Goal: Understand process/instructions

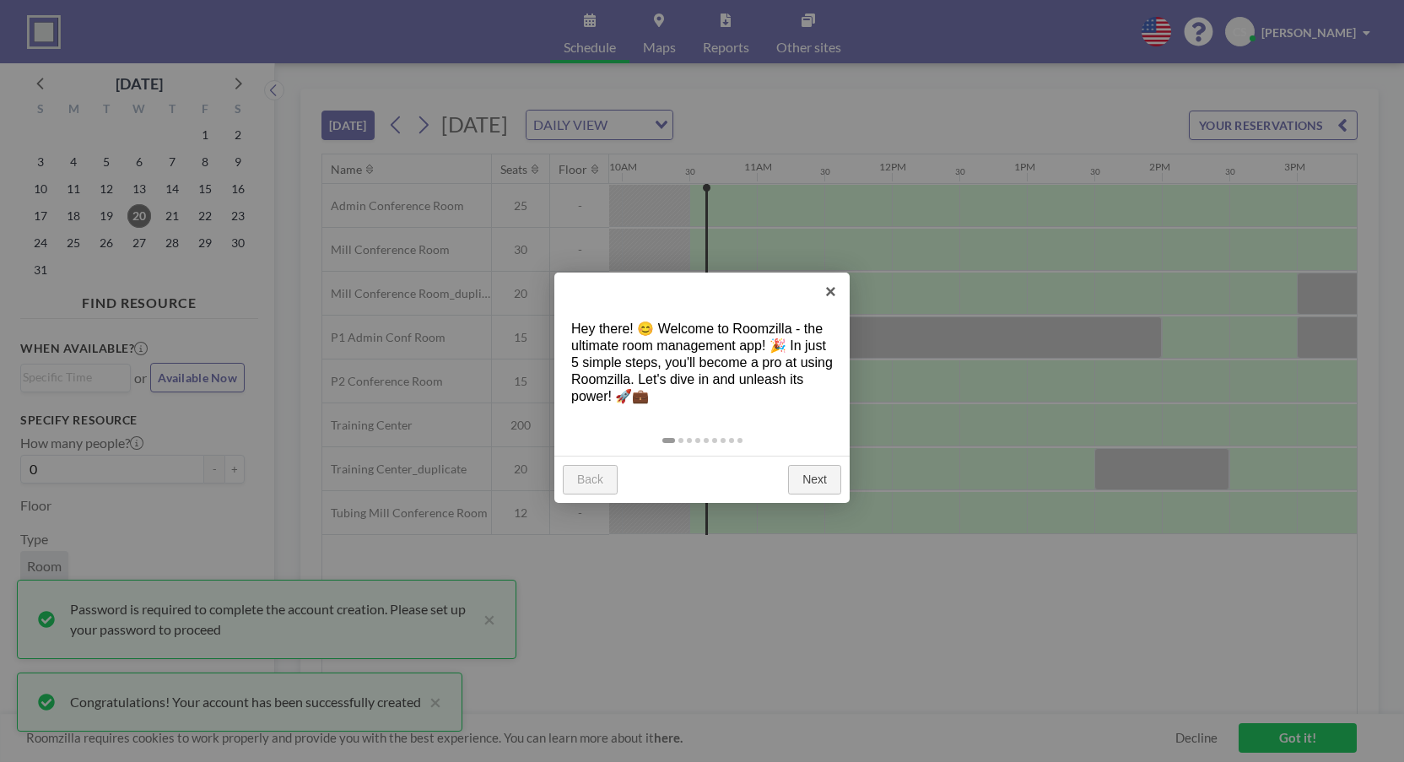
scroll to position [0, 1350]
click at [806, 472] on link "Next" at bounding box center [814, 480] width 53 height 30
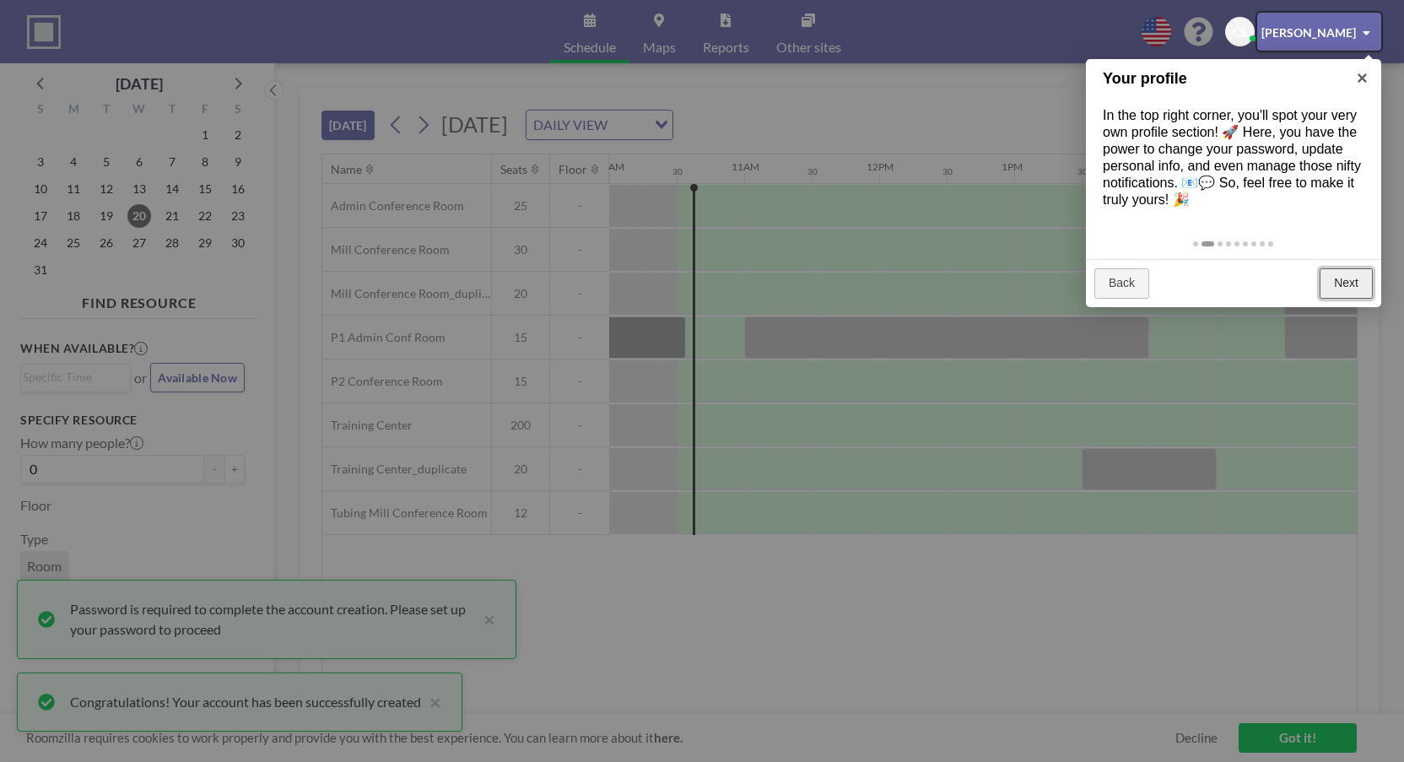
click at [1348, 284] on link "Next" at bounding box center [1346, 283] width 53 height 30
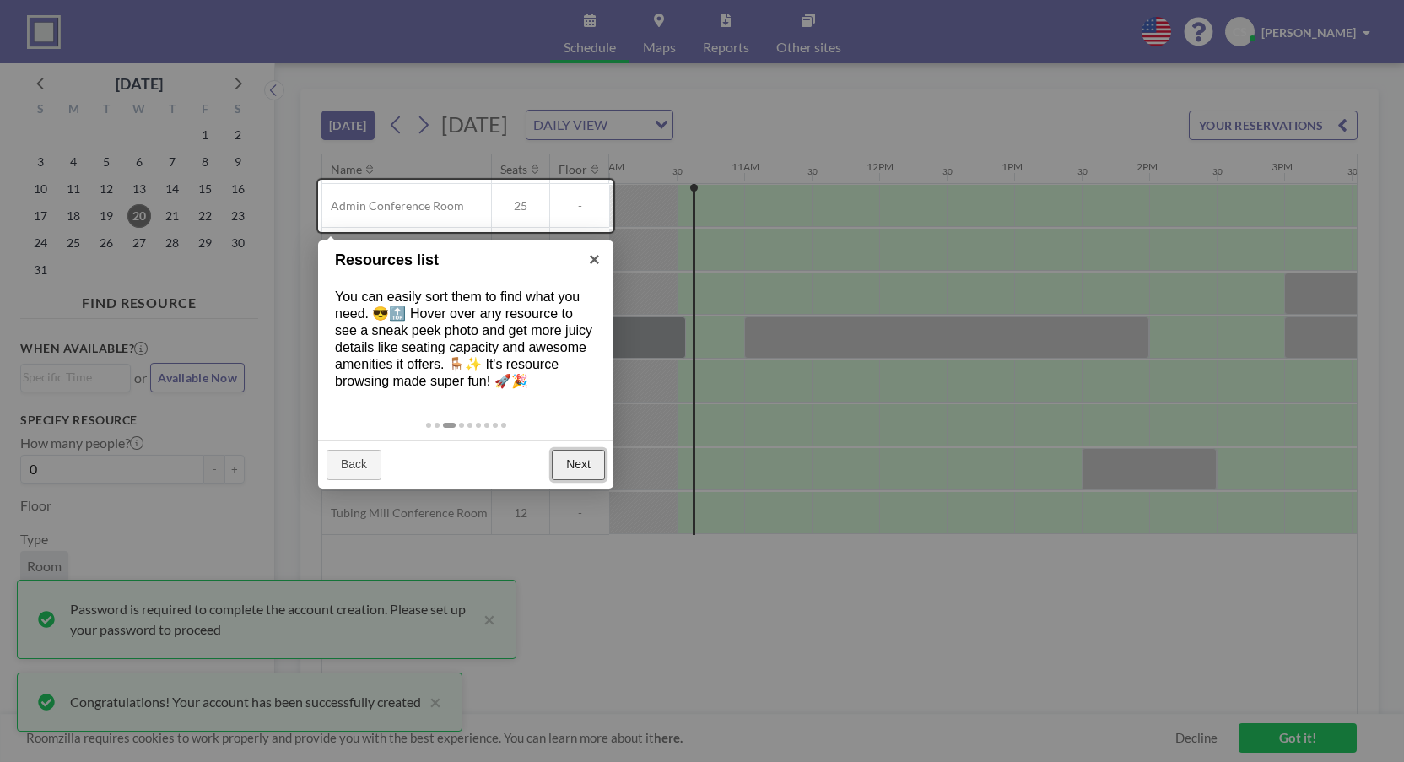
click at [579, 472] on link "Next" at bounding box center [578, 465] width 53 height 30
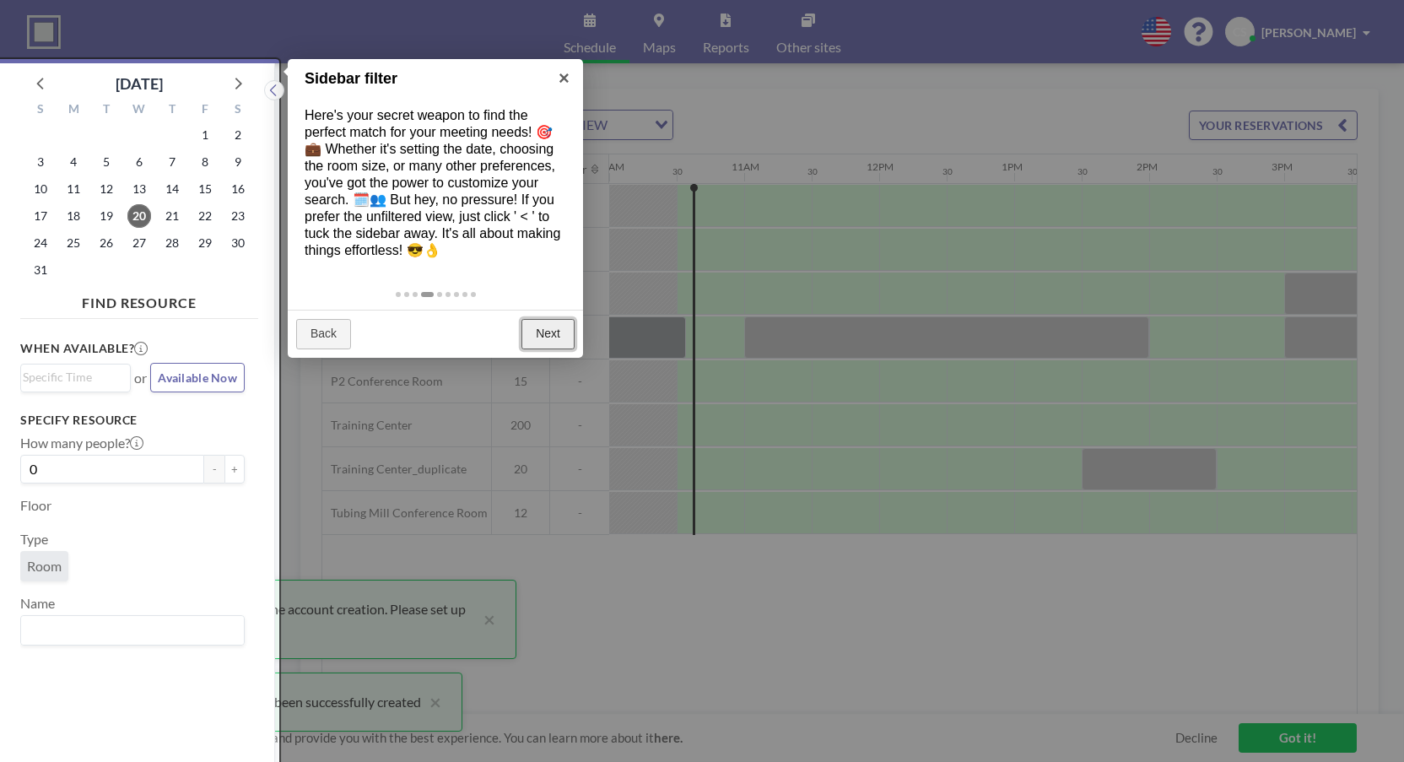
scroll to position [4, 0]
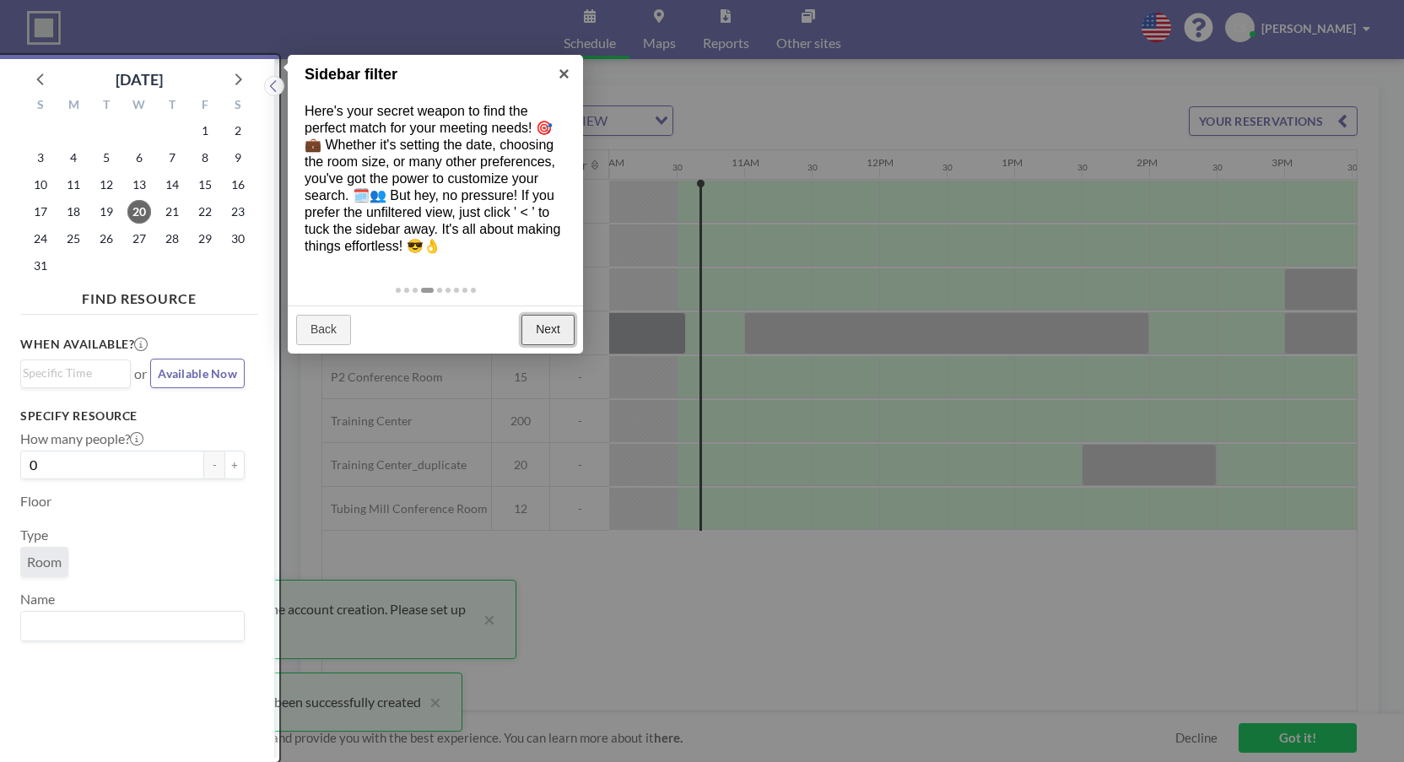
click at [548, 342] on link "Next" at bounding box center [547, 330] width 53 height 30
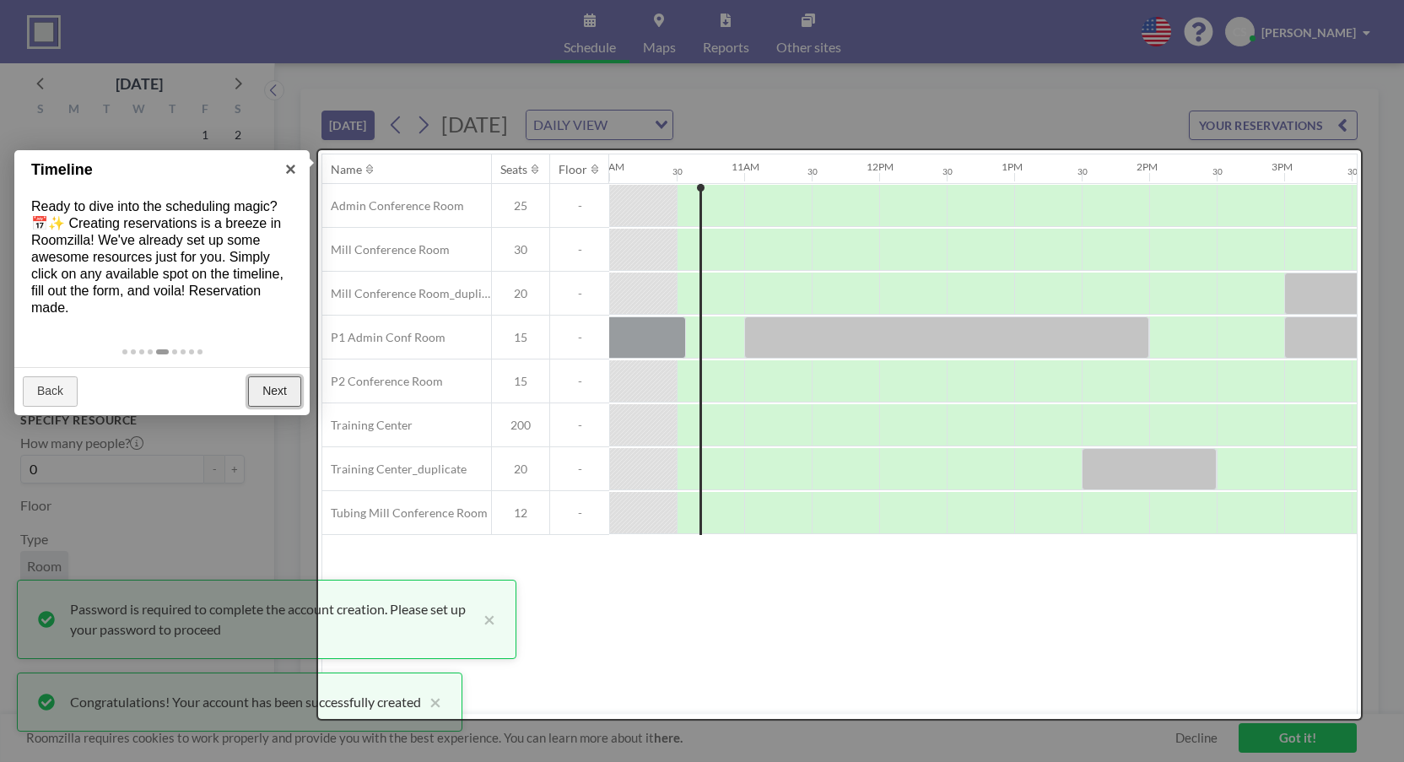
click at [266, 388] on link "Next" at bounding box center [274, 391] width 53 height 30
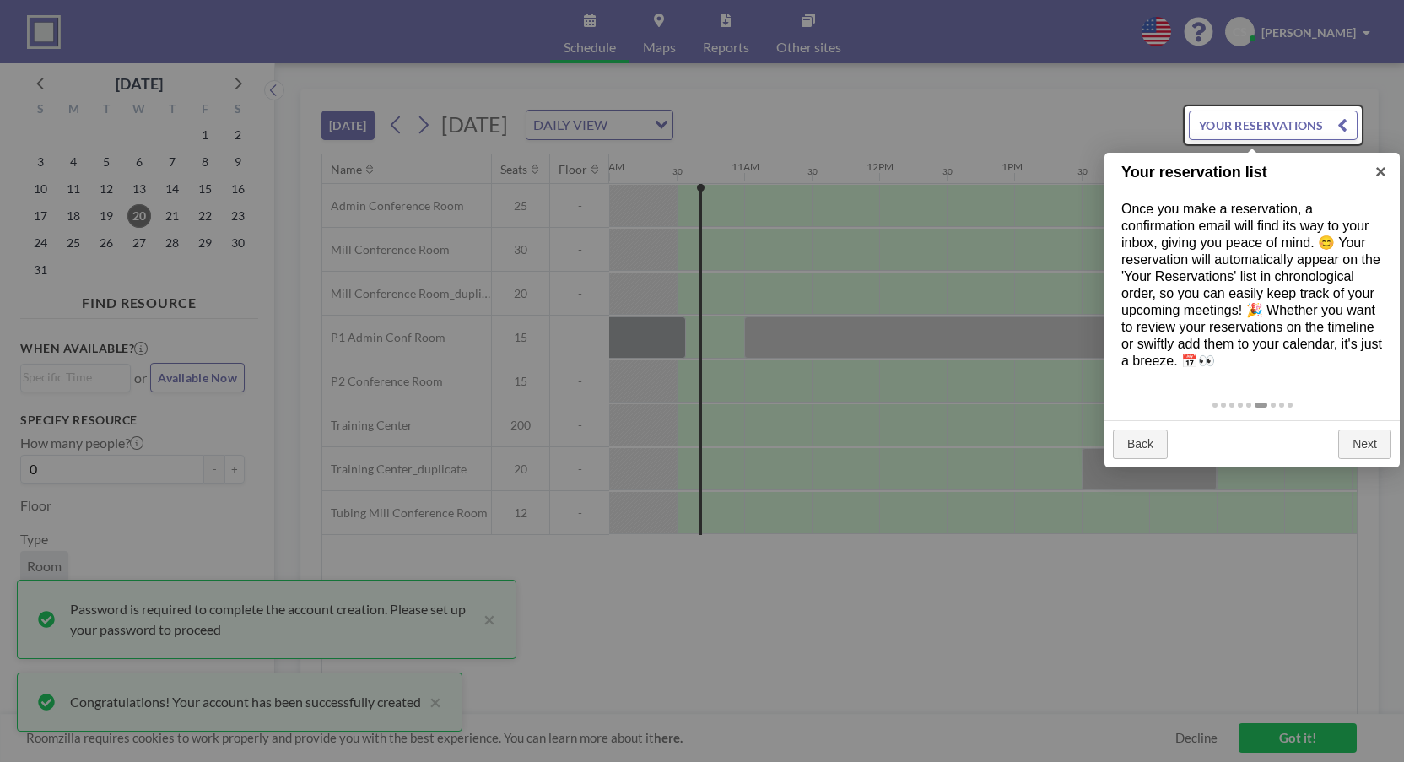
click at [1336, 435] on div "Back Next" at bounding box center [1252, 444] width 295 height 48
click at [1343, 445] on link "Next" at bounding box center [1364, 444] width 53 height 30
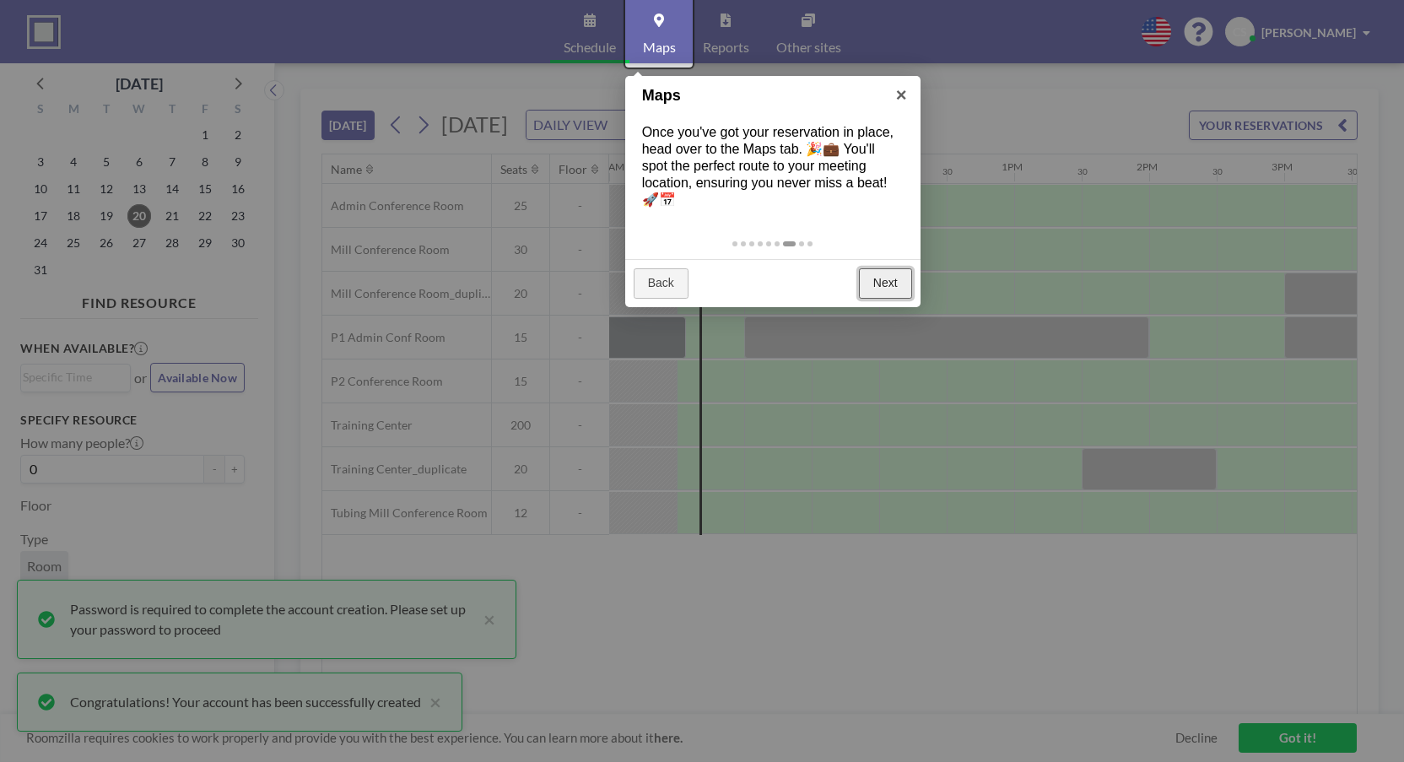
click at [883, 281] on link "Next" at bounding box center [885, 283] width 53 height 30
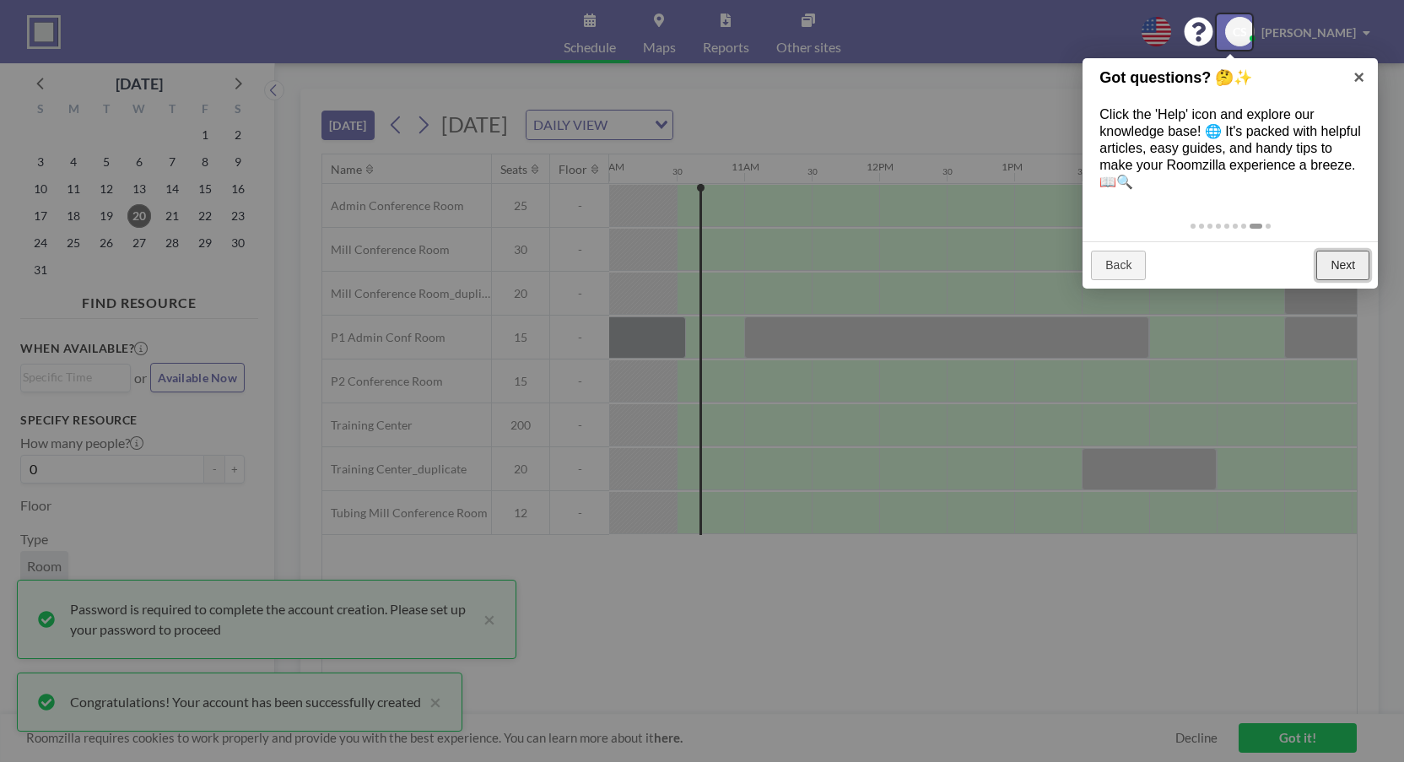
click at [1327, 256] on link "Next" at bounding box center [1342, 266] width 53 height 30
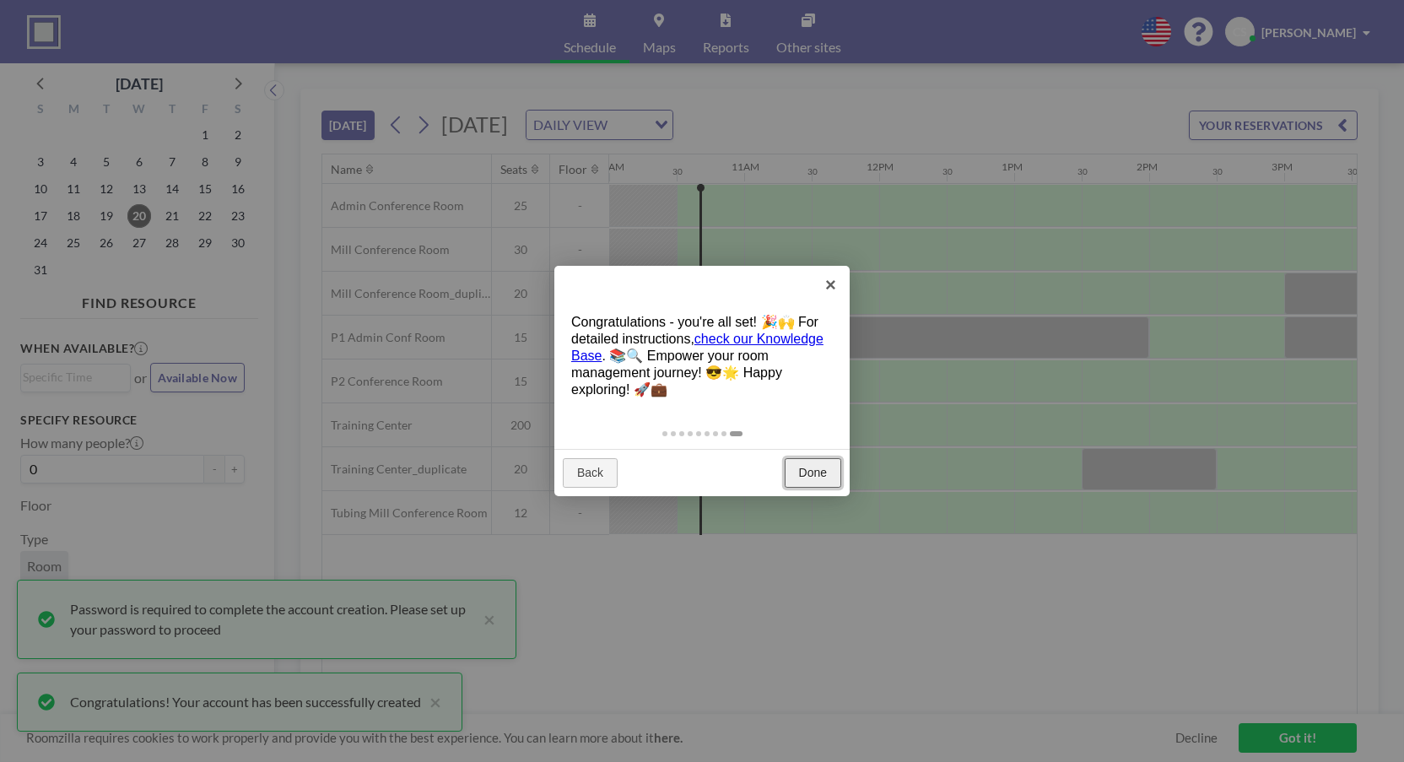
click at [829, 467] on link "Done" at bounding box center [813, 473] width 57 height 30
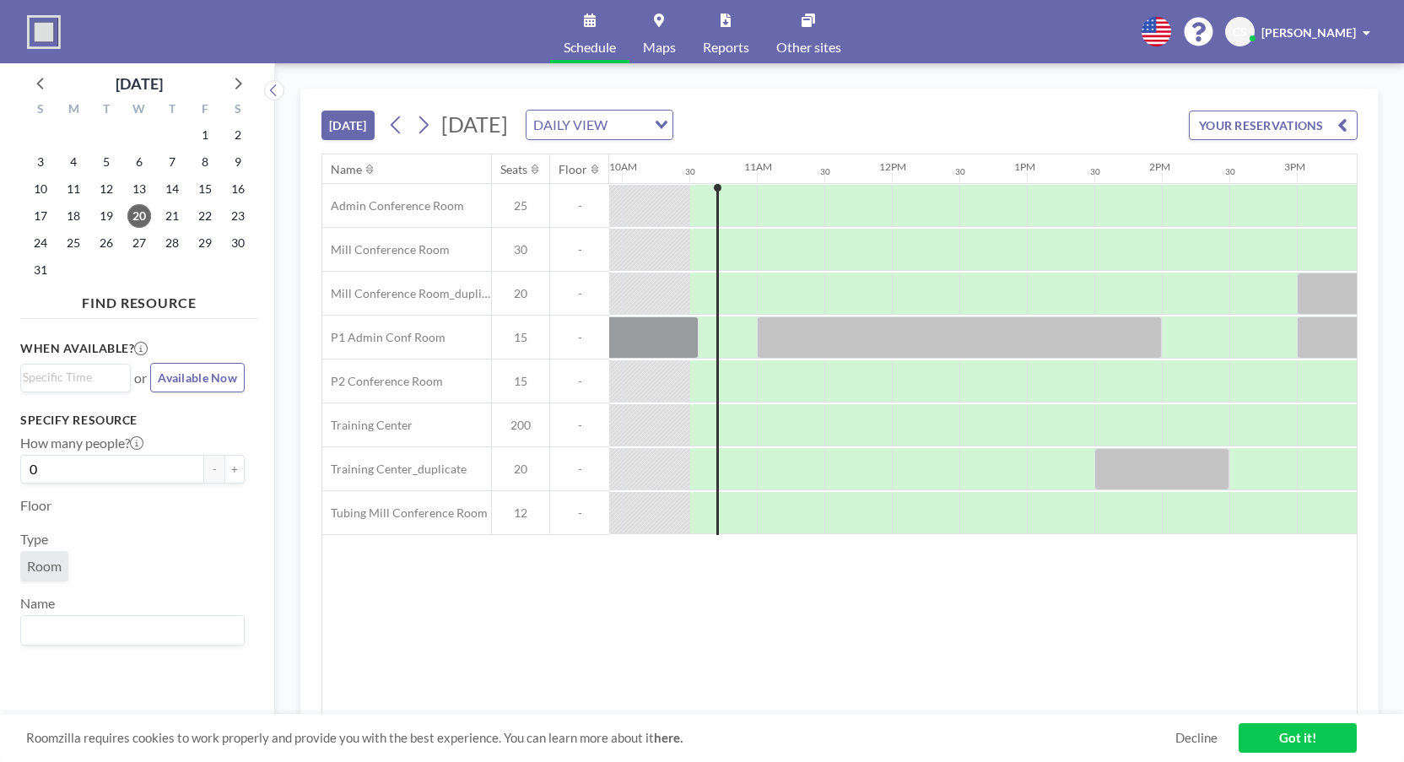
scroll to position [0, 1350]
